Goal: Task Accomplishment & Management: Manage account settings

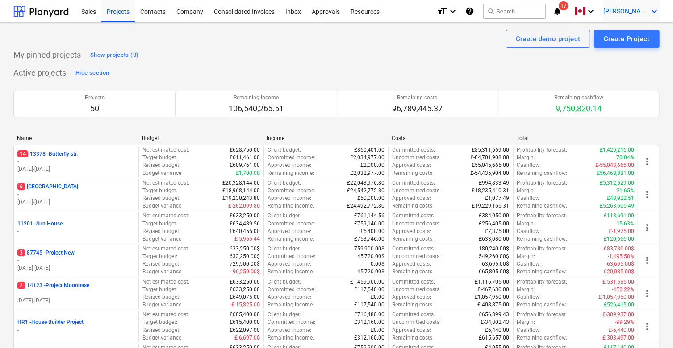
click at [641, 8] on span "[PERSON_NAME]" at bounding box center [626, 11] width 45 height 7
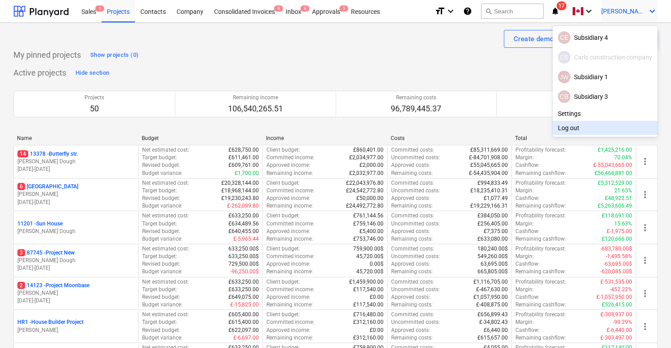
click at [568, 126] on div "Log out" at bounding box center [604, 128] width 105 height 14
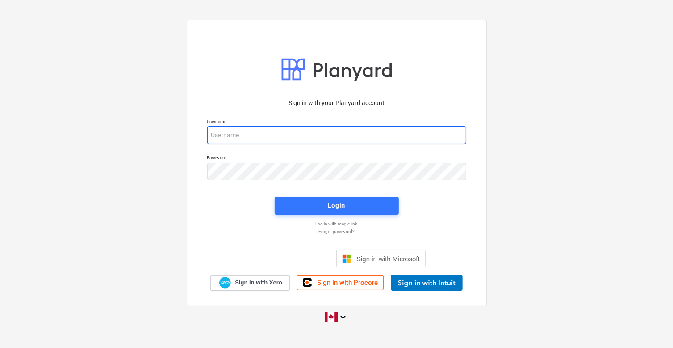
click at [289, 136] on input "email" at bounding box center [336, 135] width 259 height 18
type input "[PERSON_NAME][EMAIL_ADDRESS][DOMAIN_NAME]"
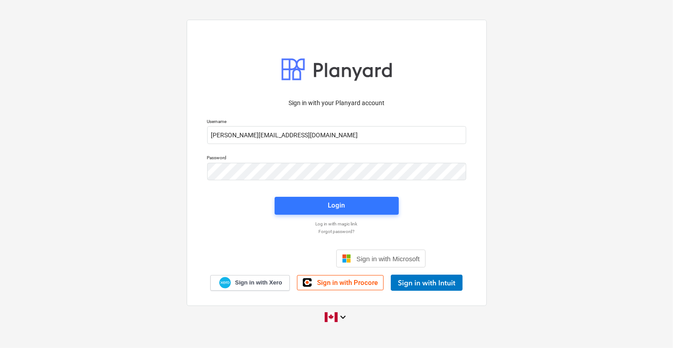
click at [318, 236] on div "Sign in with Microsoft" at bounding box center [336, 251] width 178 height 32
click at [314, 197] on button "Login" at bounding box center [337, 206] width 124 height 18
